Goal: Entertainment & Leisure: Consume media (video, audio)

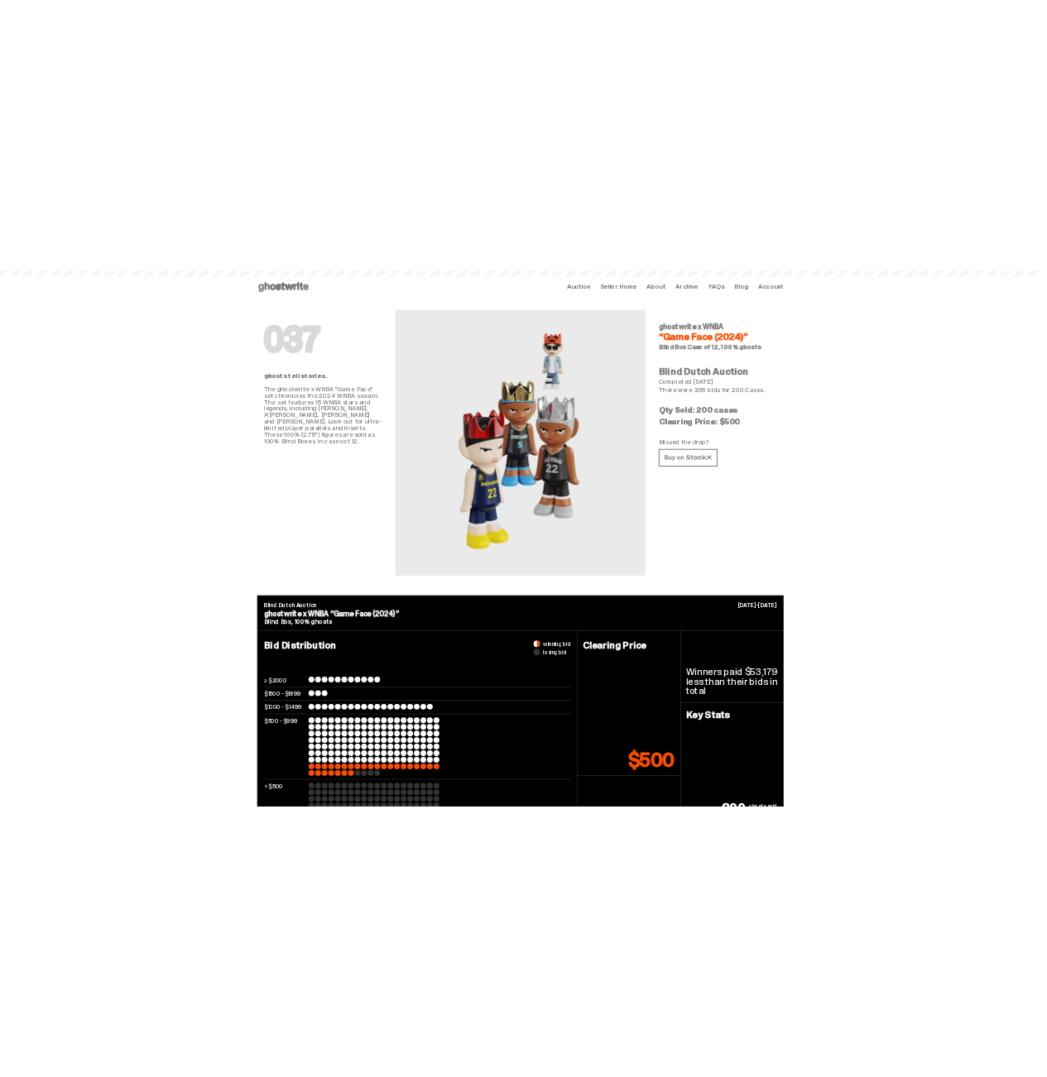
scroll to position [4289, 0]
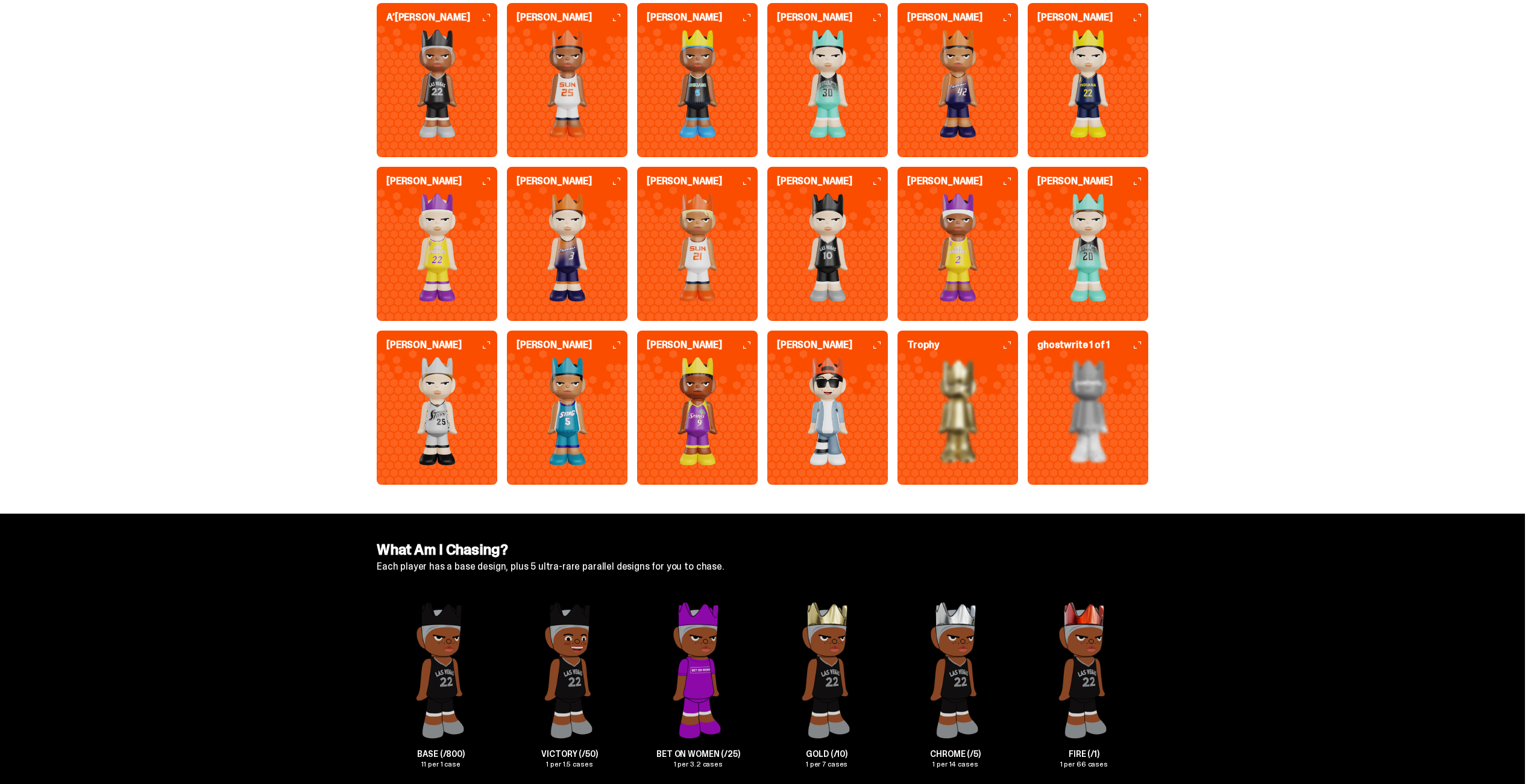
click at [715, 409] on img at bounding box center [697, 411] width 120 height 108
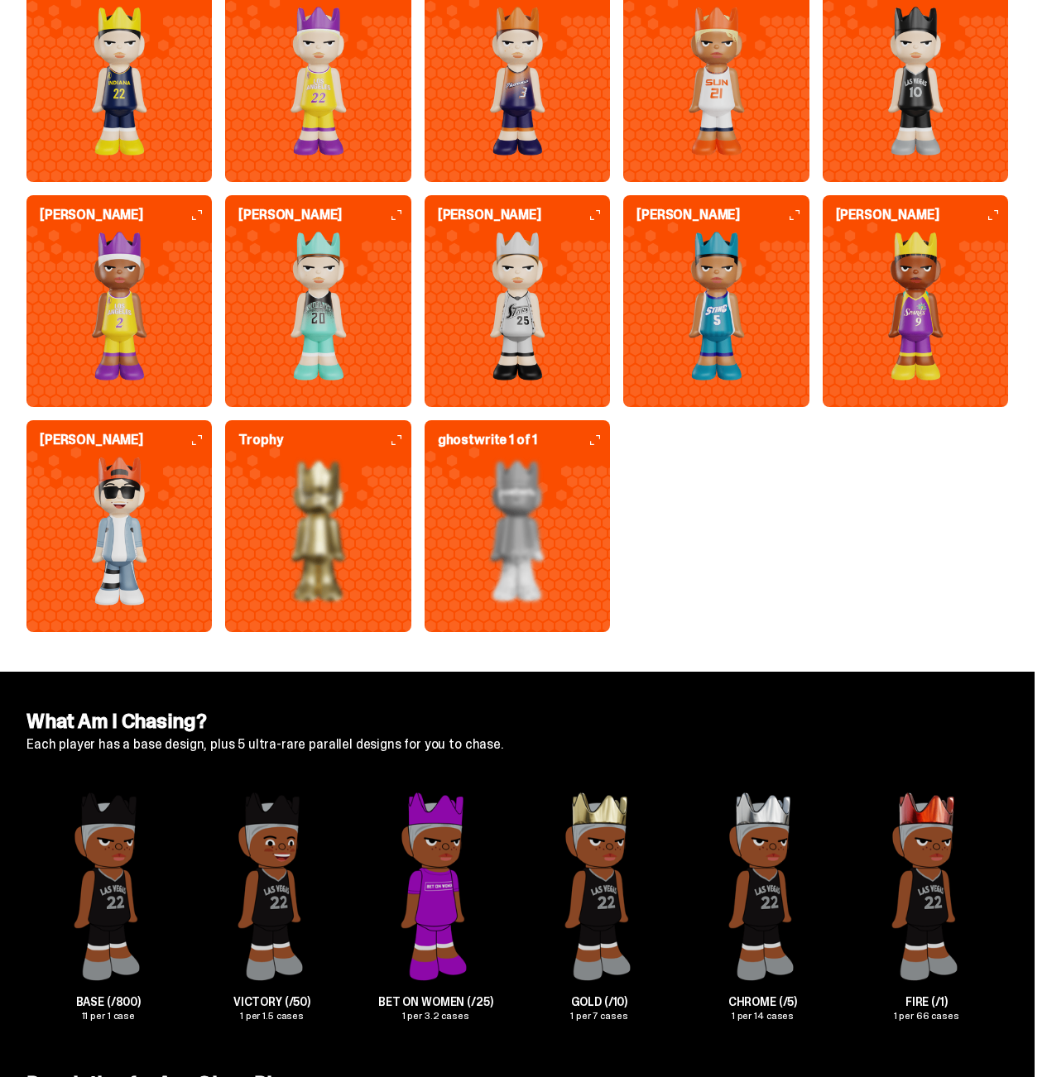
click at [212, 457] on img at bounding box center [118, 531] width 185 height 149
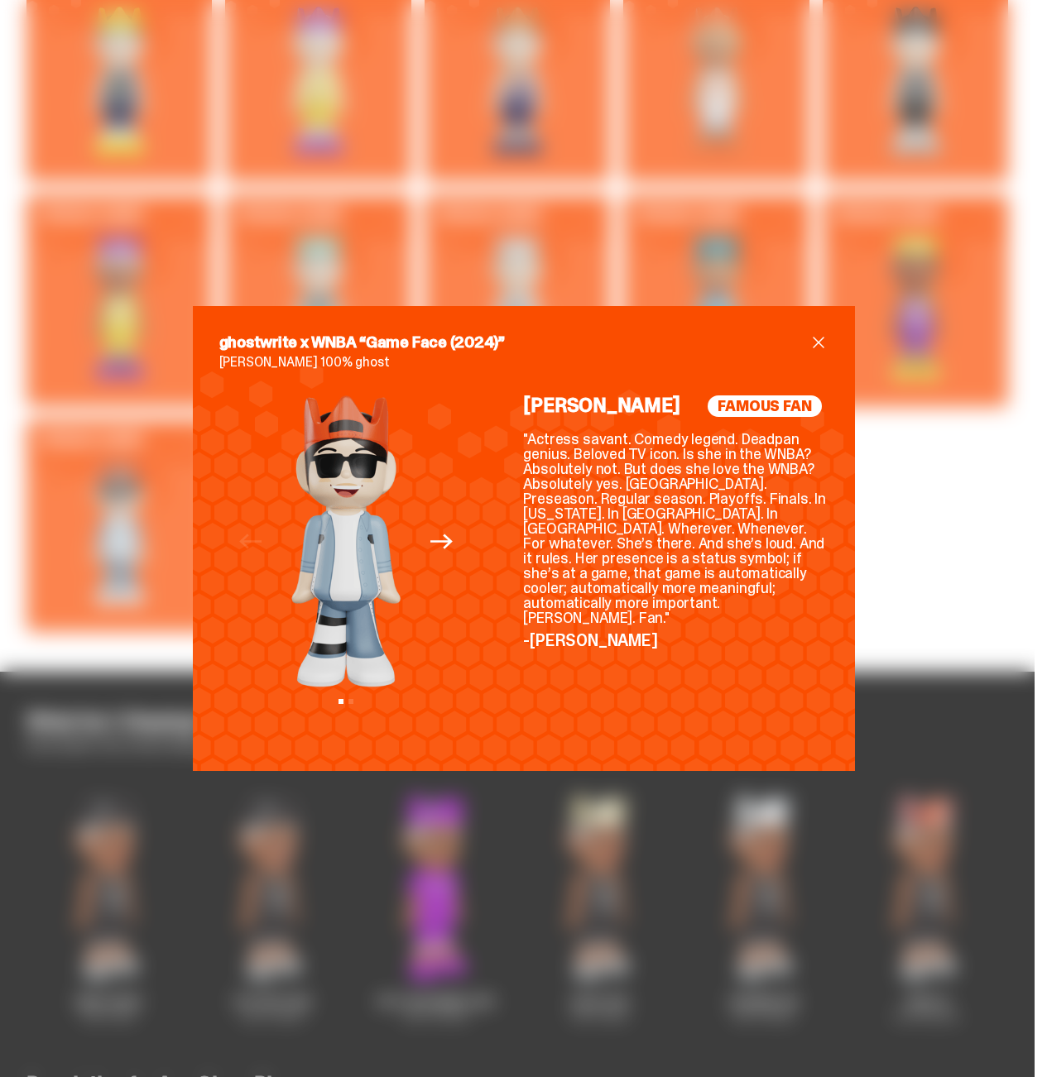
click at [828, 340] on div "ghostwrite x WNBA “Game Face (2024)” [PERSON_NAME] 100% ghost Previous Next Vie…" at bounding box center [524, 538] width 662 height 465
click at [822, 344] on span "close" at bounding box center [818, 343] width 20 height 20
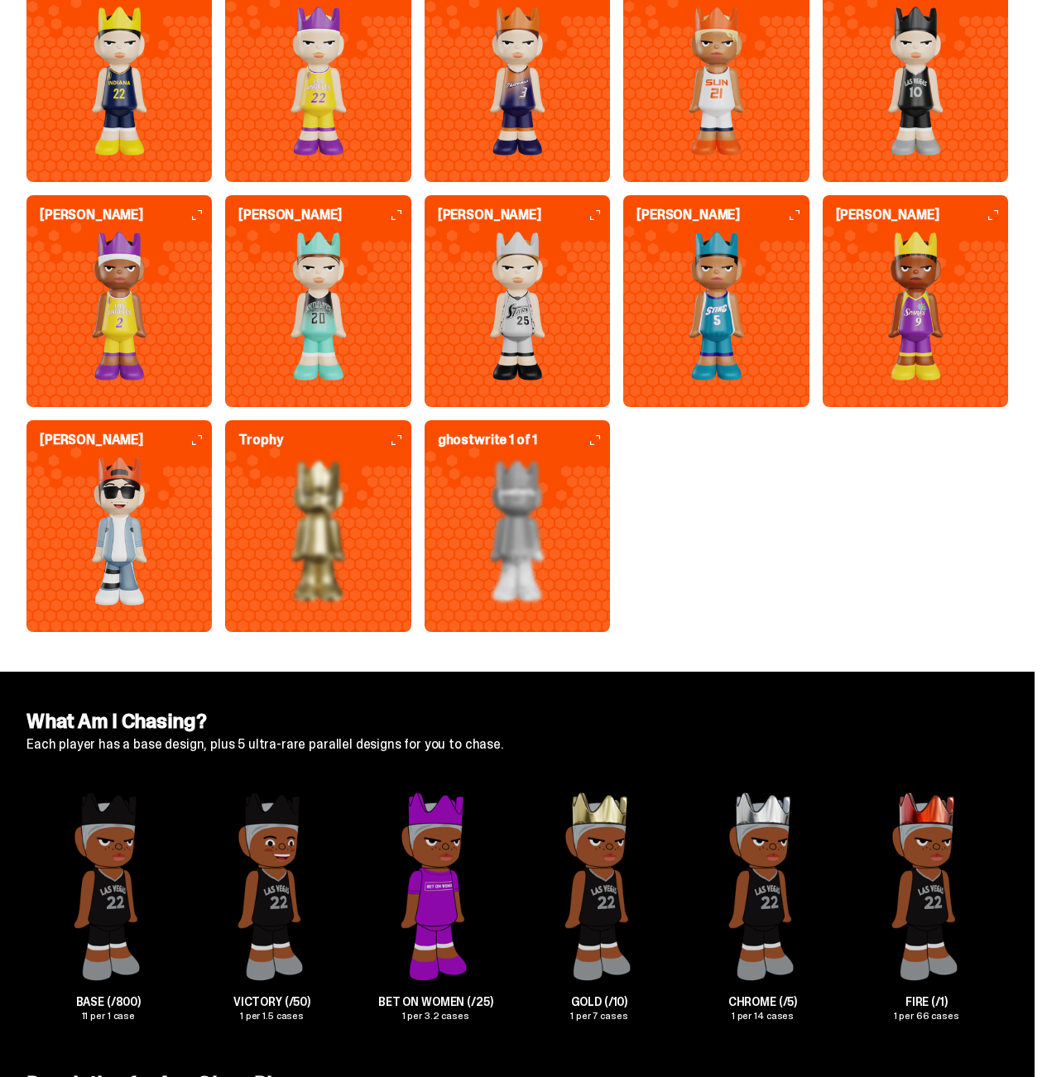
click at [410, 457] on img at bounding box center [317, 531] width 185 height 149
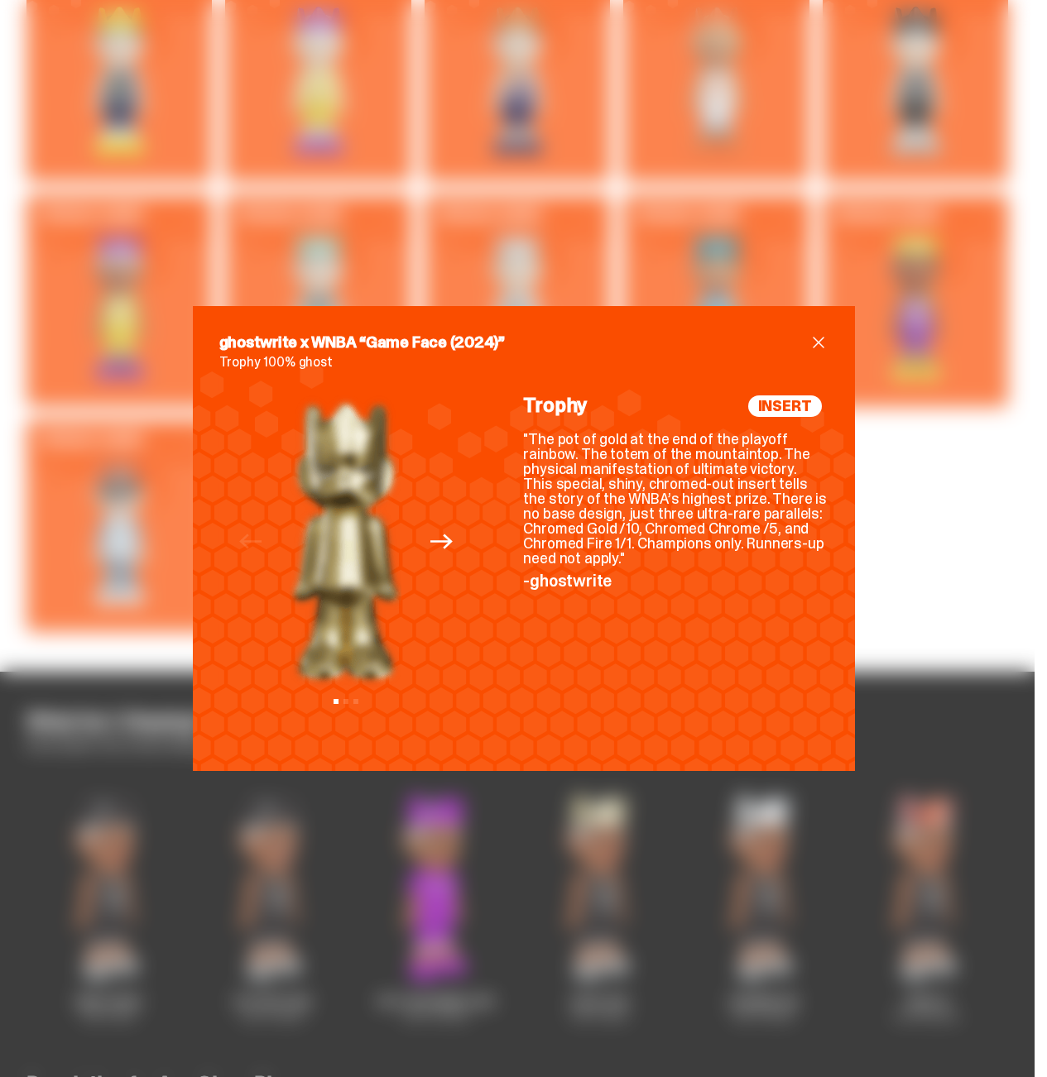
click at [819, 345] on span "close" at bounding box center [818, 343] width 20 height 20
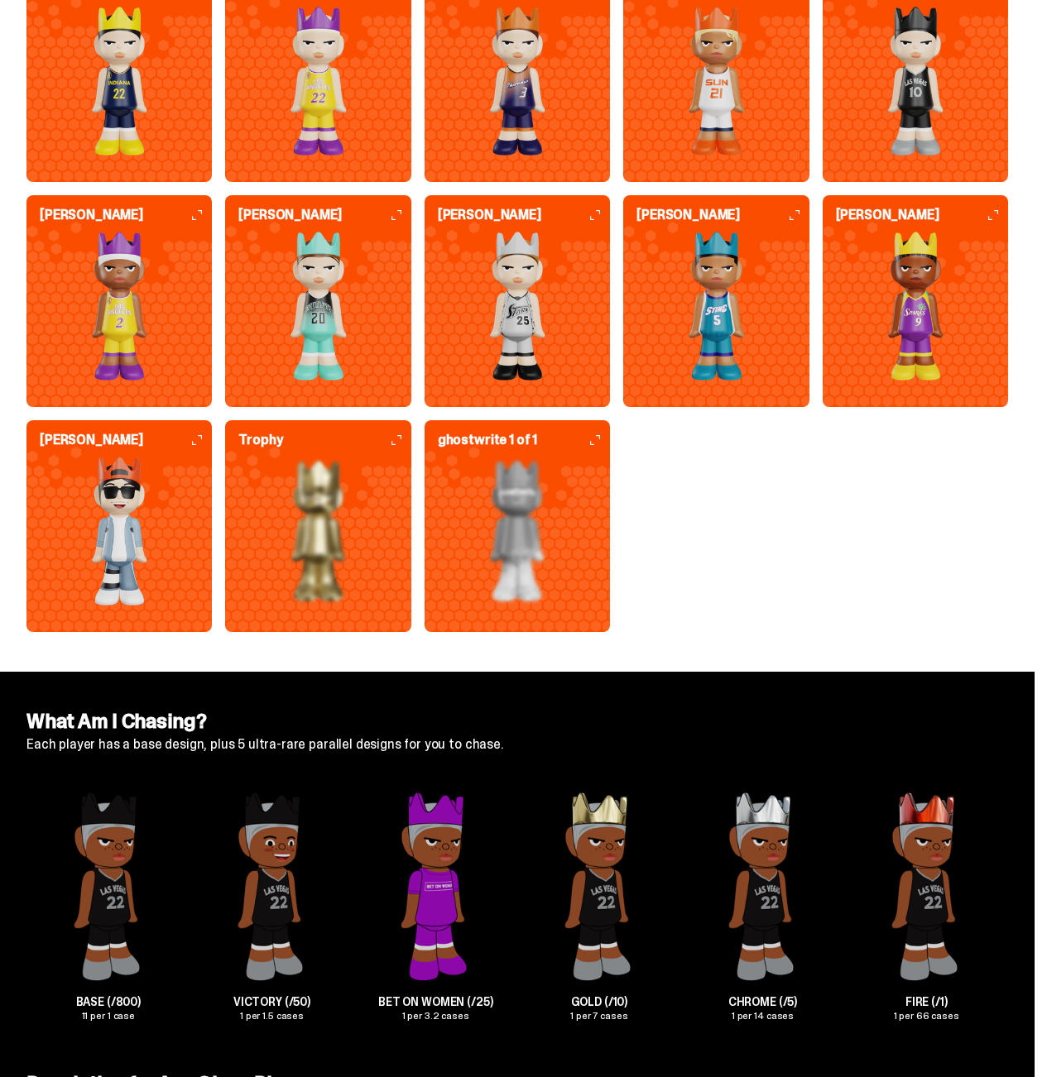
click at [610, 457] on img at bounding box center [516, 531] width 185 height 149
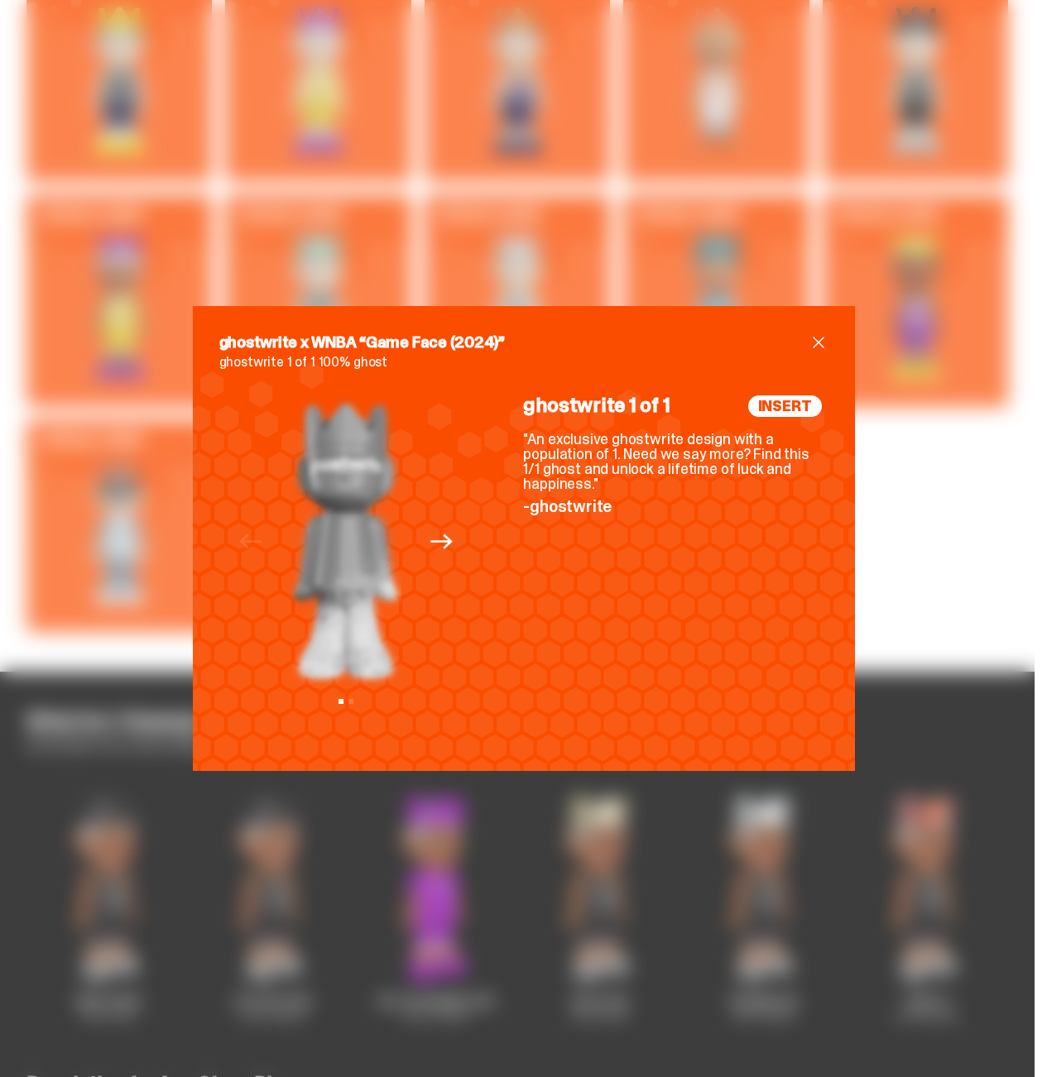
click at [829, 340] on div "ghostwrite x WNBA “Game Face (2024)” ghostwrite 1 of 1 100% ghost Previous Next…" at bounding box center [524, 538] width 662 height 465
click at [823, 342] on span "close" at bounding box center [818, 343] width 20 height 20
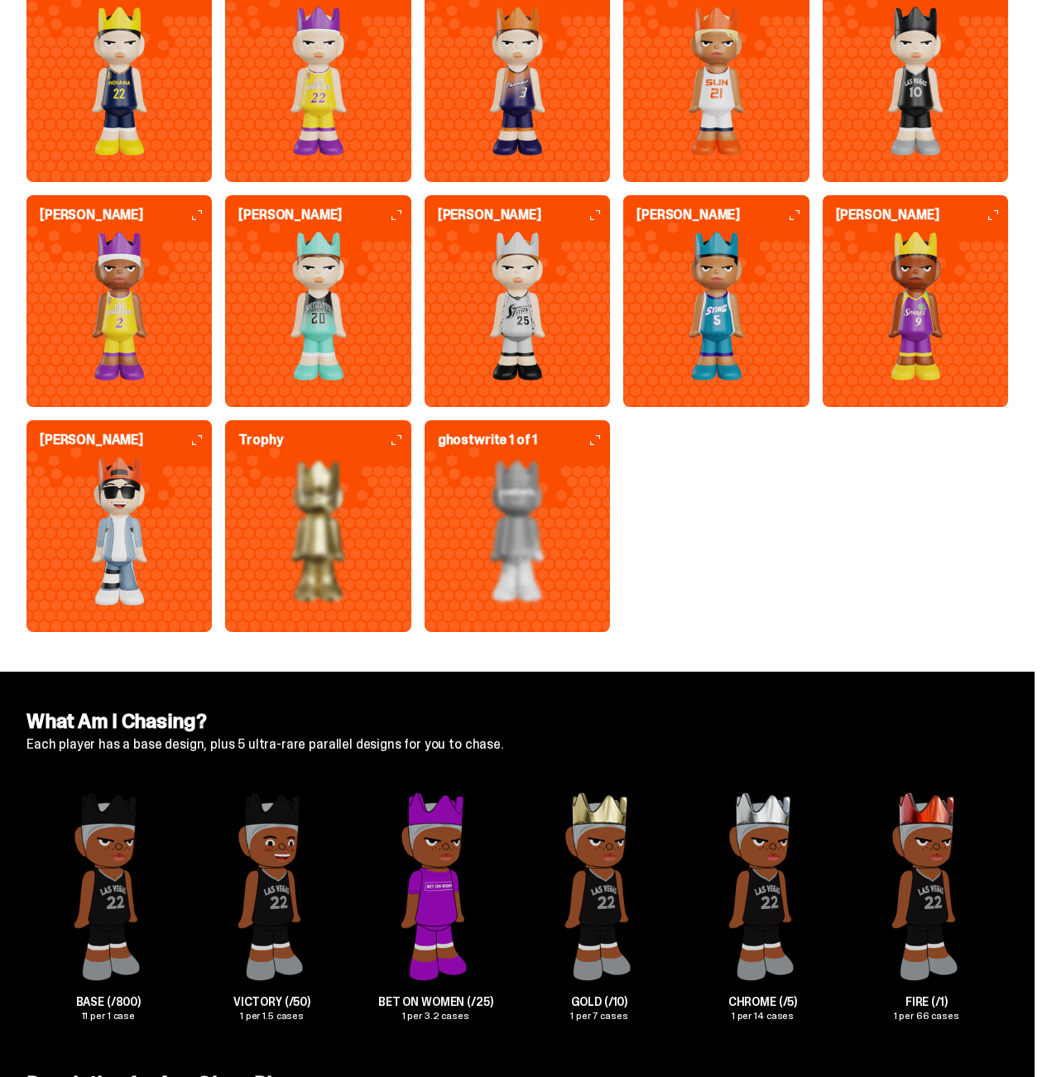
click at [623, 381] on img at bounding box center [715, 306] width 185 height 149
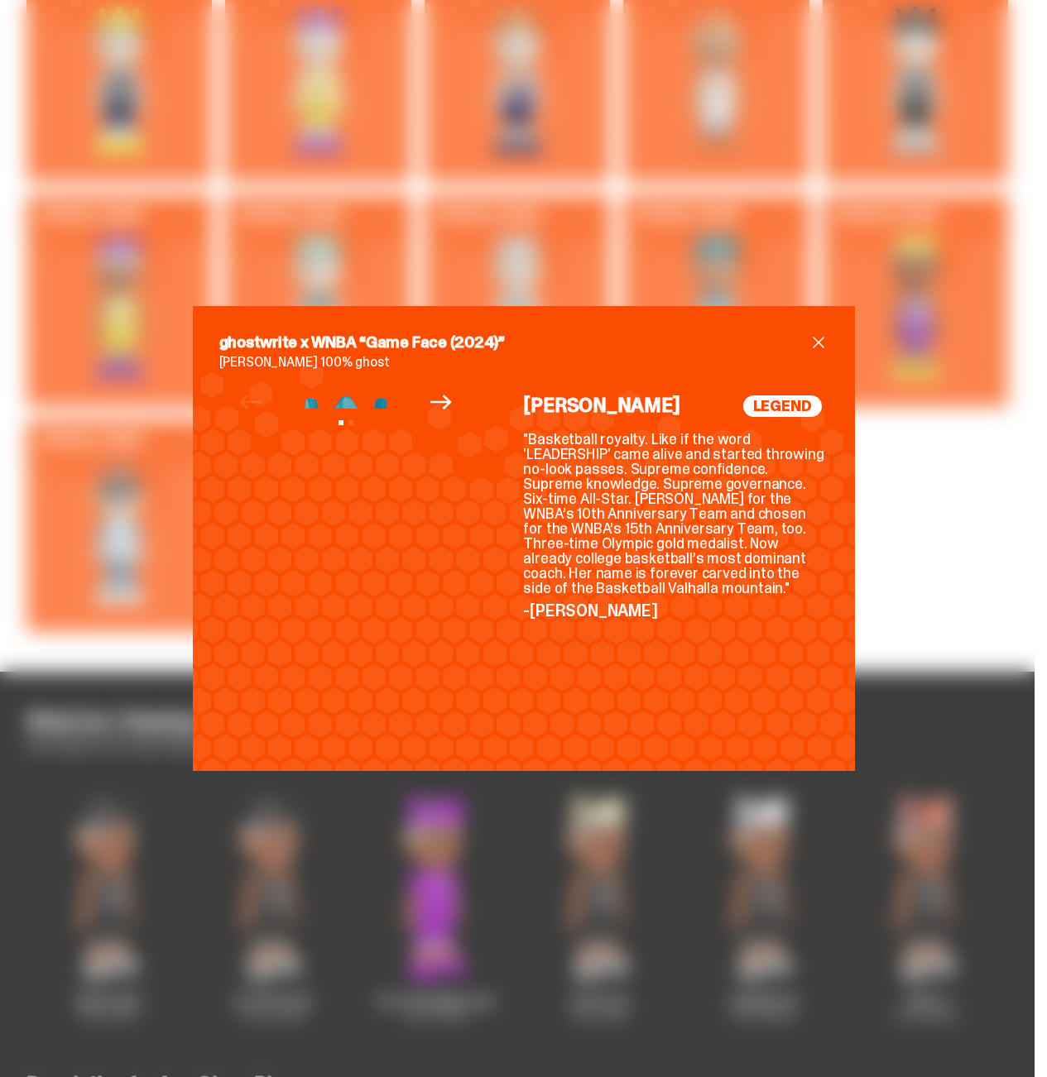
click at [335, 219] on div "ghostwrite x WNBA “Game Face (2024)” [PERSON_NAME] 100% ghost Previous Next Vie…" at bounding box center [523, 538] width 1047 height 1077
